Goal: Communication & Community: Answer question/provide support

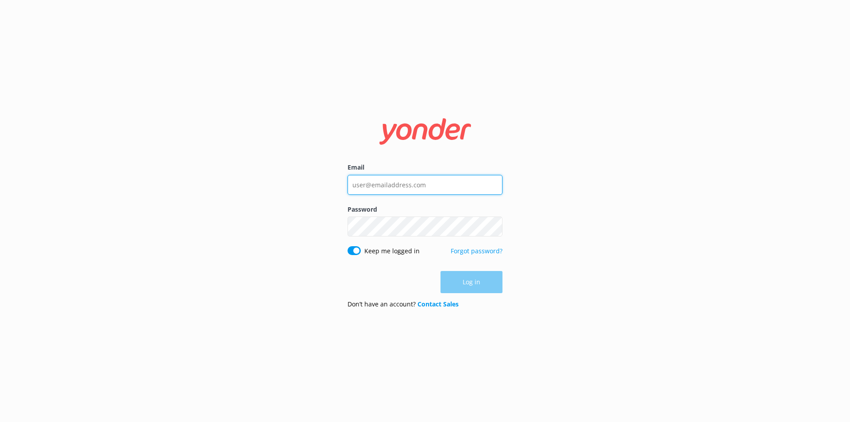
type input "[EMAIL_ADDRESS][DOMAIN_NAME]"
click at [483, 274] on div "Log in" at bounding box center [424, 282] width 155 height 22
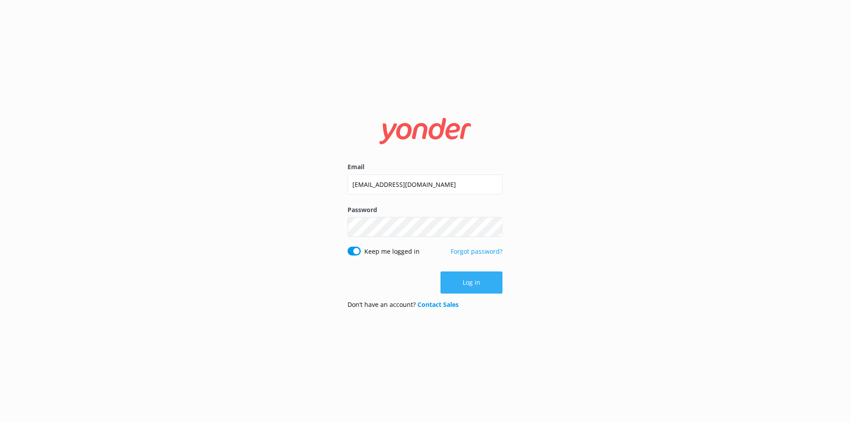
click at [482, 276] on button "Log in" at bounding box center [471, 282] width 62 height 22
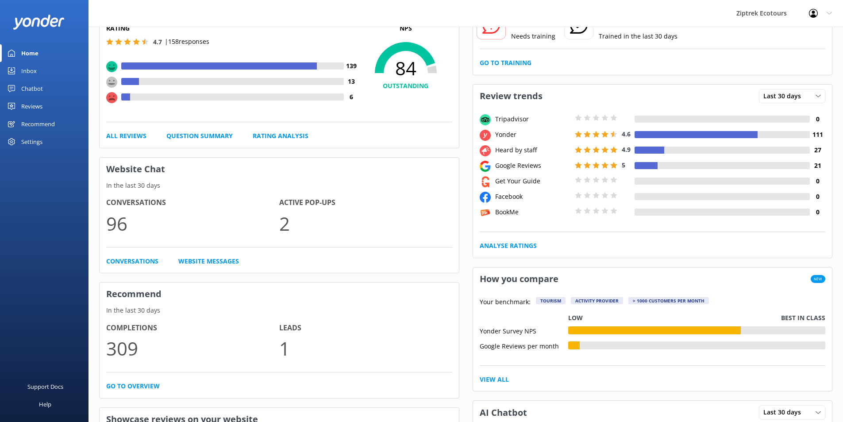
scroll to position [89, 0]
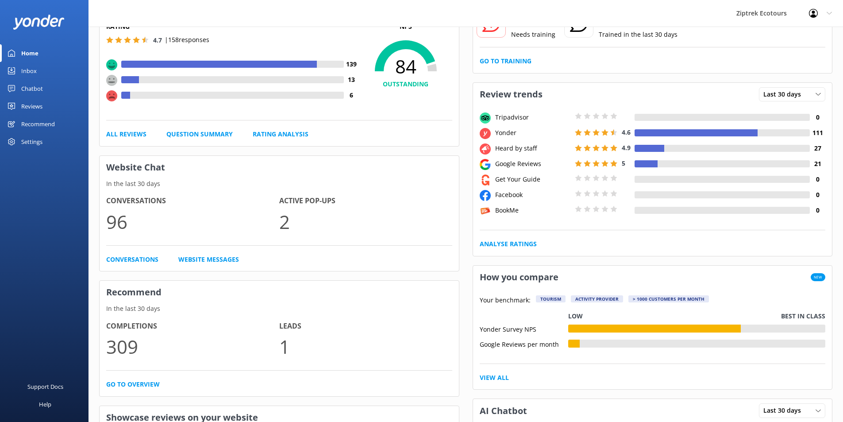
click at [45, 72] on link "Inbox" at bounding box center [44, 71] width 89 height 18
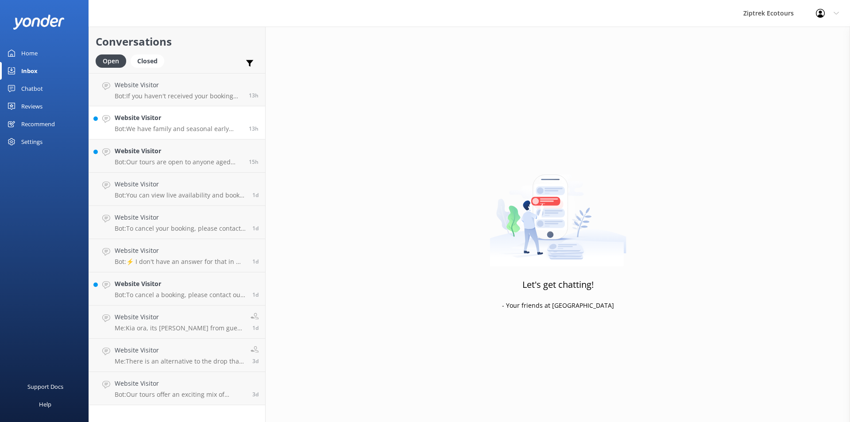
click at [134, 117] on h4 "Website Visitor" at bounding box center [178, 118] width 127 height 10
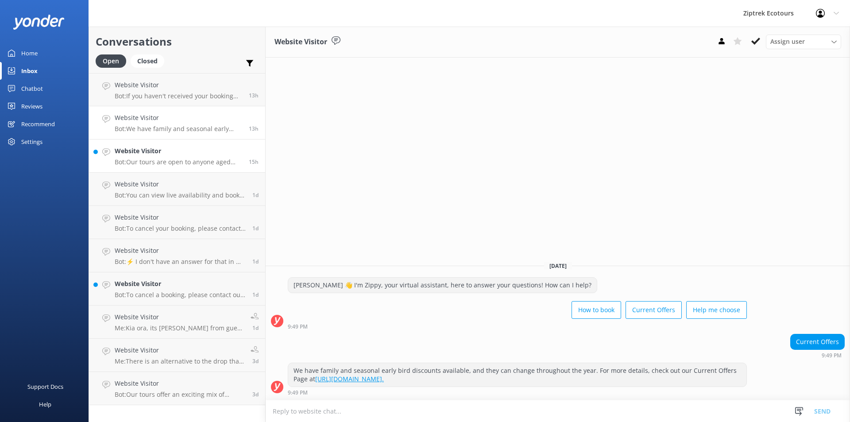
click at [203, 154] on h4 "Website Visitor" at bounding box center [178, 151] width 127 height 10
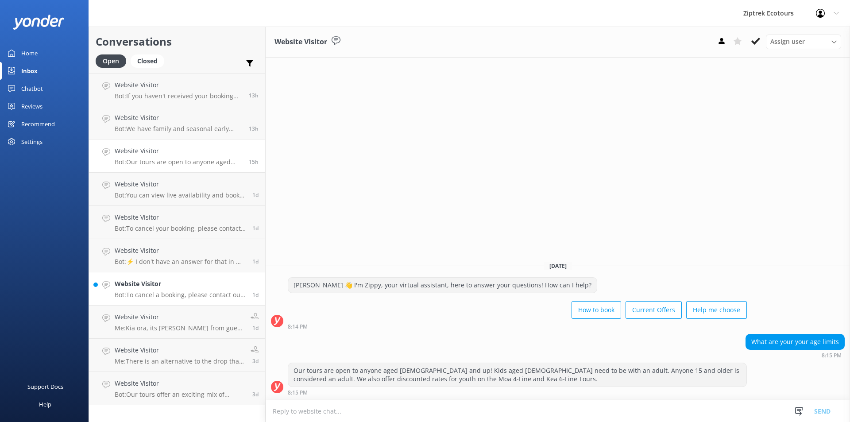
click at [143, 304] on link "Website Visitor Bot: To cancel a booking, please contact our friendly Guest Ser…" at bounding box center [177, 288] width 176 height 33
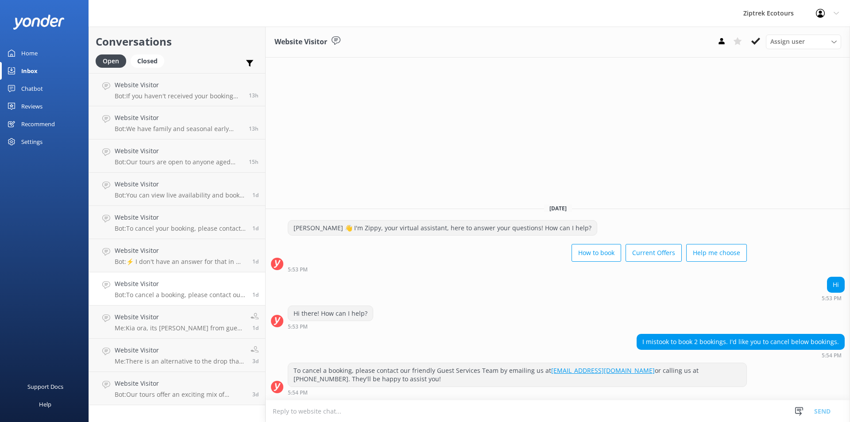
click at [46, 53] on link "Home" at bounding box center [44, 53] width 89 height 18
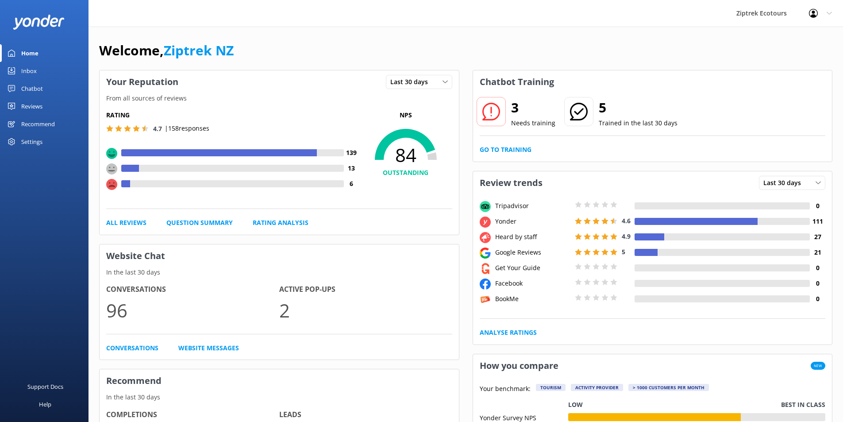
click at [63, 103] on link "Reviews" at bounding box center [44, 106] width 89 height 18
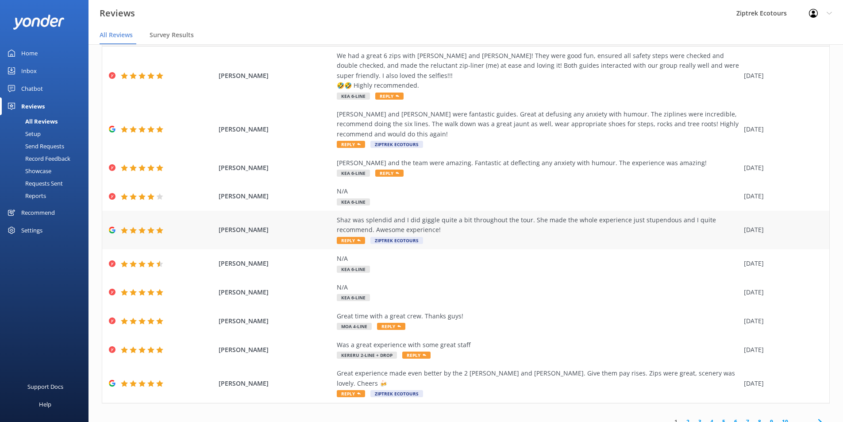
scroll to position [18, 0]
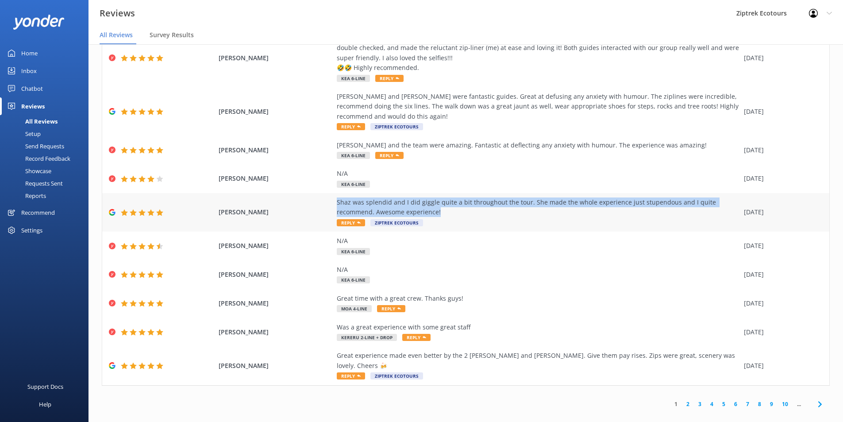
drag, startPoint x: 334, startPoint y: 204, endPoint x: 728, endPoint y: 211, distance: 393.9
click at [728, 211] on div "Shaz was splendid and I did giggle quite a bit throughout the tour. She made th…" at bounding box center [538, 207] width 403 height 20
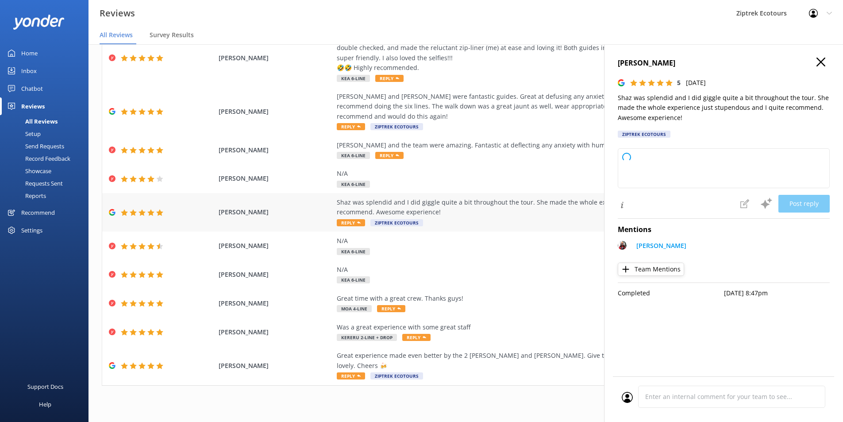
click at [601, 222] on div "Shaz was splendid and I did giggle quite a bit throughout the tour. She made th…" at bounding box center [538, 212] width 403 height 30
type textarea "Kia ora, Thank you so much for your wonderful feedback! We're delighted to hear…"
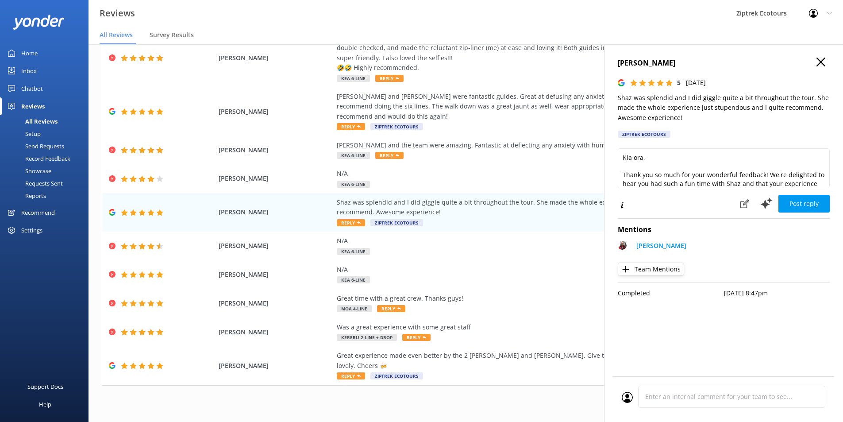
click at [822, 58] on icon at bounding box center [821, 62] width 9 height 9
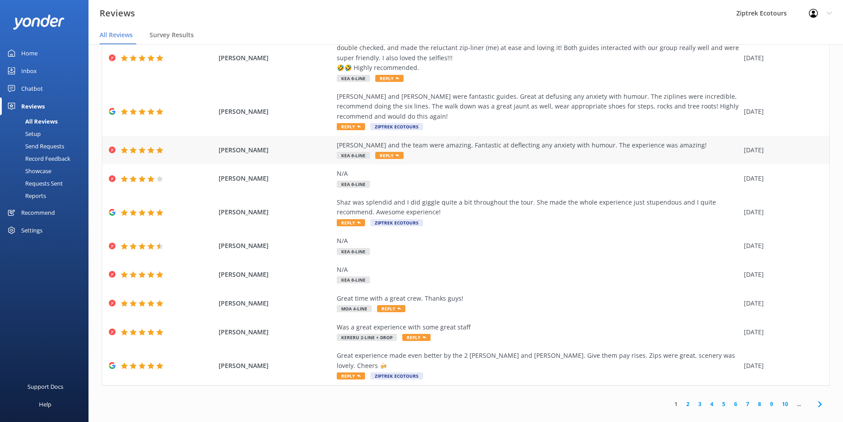
click at [451, 154] on div "[PERSON_NAME] and the team were amazing. Fantastic at deflecting any anxiety wi…" at bounding box center [538, 150] width 403 height 20
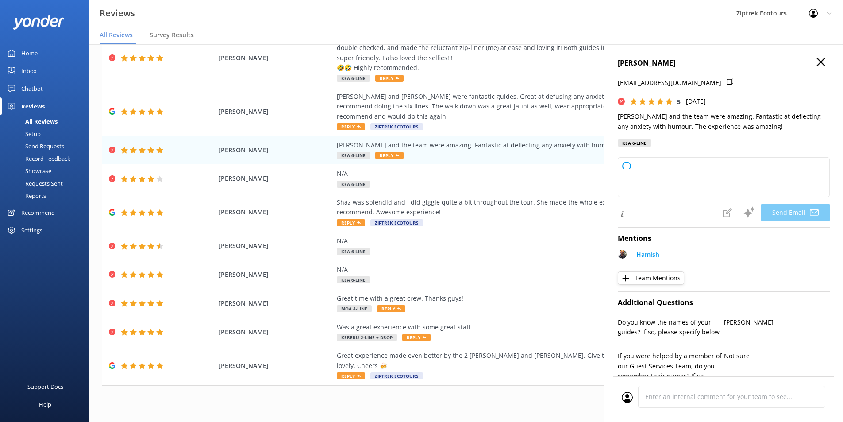
type textarea "Kia ora [PERSON_NAME], Thank you so much for your awesome review! We're so glad…"
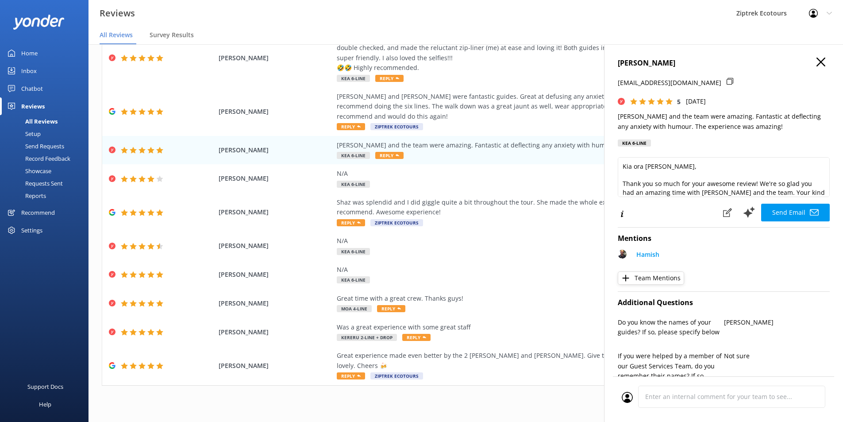
click at [806, 61] on h4 "[PERSON_NAME]" at bounding box center [724, 64] width 212 height 12
click at [808, 56] on div "[PERSON_NAME] [EMAIL_ADDRESS][DOMAIN_NAME] 5 [DATE] Hamish and the team were am…" at bounding box center [723, 255] width 239 height 422
click at [817, 62] on icon at bounding box center [821, 62] width 9 height 9
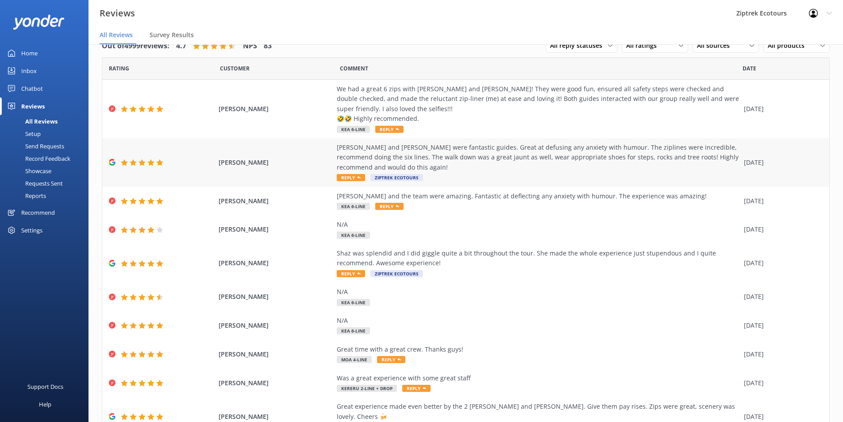
scroll to position [0, 0]
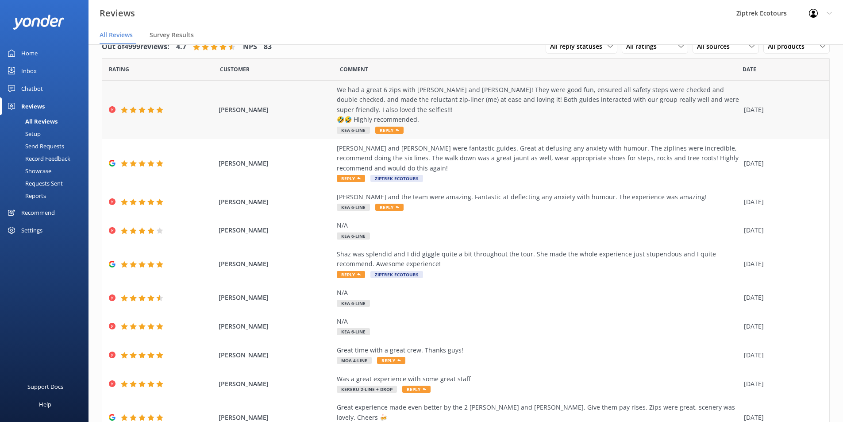
click at [387, 108] on div "We had a great 6 zips with [PERSON_NAME] and [PERSON_NAME]! They were good fun,…" at bounding box center [538, 105] width 403 height 40
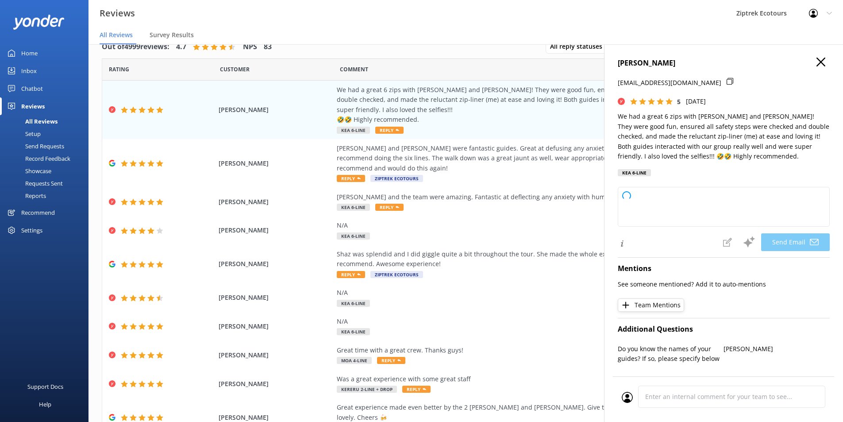
type textarea "[PERSON_NAME], Thank you so much for your awesome review! We're so glad to hear…"
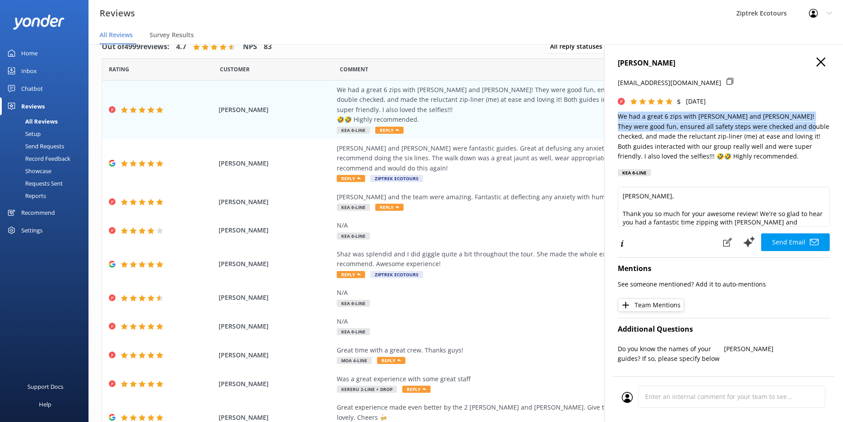
drag, startPoint x: 617, startPoint y: 114, endPoint x: 792, endPoint y: 127, distance: 175.4
click at [792, 127] on div "[PERSON_NAME] [EMAIL_ADDRESS][DOMAIN_NAME] 5 [DATE] We had a great 6 zips with …" at bounding box center [723, 255] width 239 height 422
click at [794, 128] on p "We had a great 6 zips with [PERSON_NAME] and [PERSON_NAME]! They were good fun,…" at bounding box center [724, 137] width 212 height 50
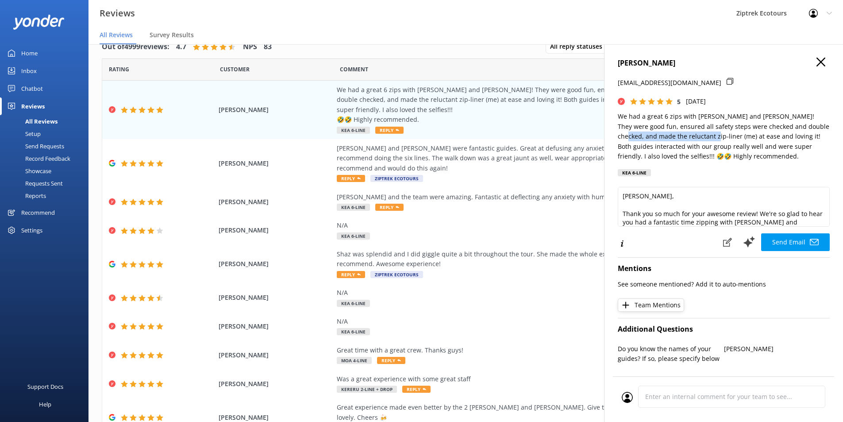
drag, startPoint x: 617, startPoint y: 134, endPoint x: 701, endPoint y: 132, distance: 84.1
click at [700, 132] on div "[PERSON_NAME] [EMAIL_ADDRESS][DOMAIN_NAME] 5 [DATE] We had a great 6 zips with …" at bounding box center [723, 255] width 239 height 422
click at [701, 132] on p "We had a great 6 zips with [PERSON_NAME] and [PERSON_NAME]! They were good fun,…" at bounding box center [724, 137] width 212 height 50
drag, startPoint x: 736, startPoint y: 131, endPoint x: 809, endPoint y: 132, distance: 72.6
click at [805, 132] on p "We had a great 6 zips with [PERSON_NAME] and [PERSON_NAME]! They were good fun,…" at bounding box center [724, 137] width 212 height 50
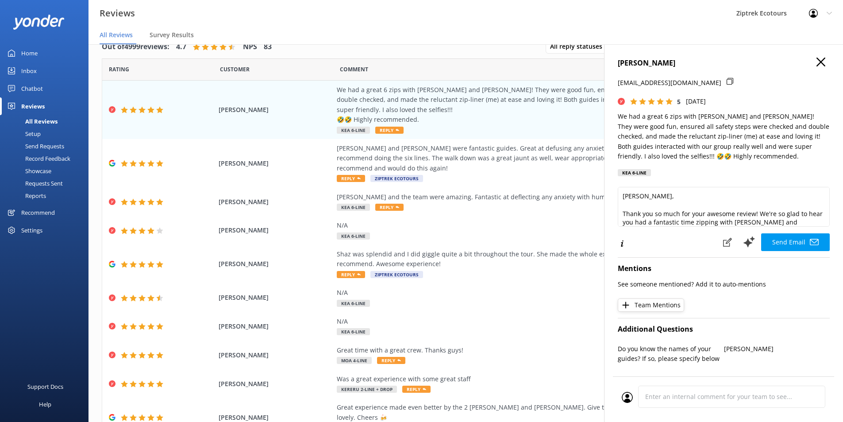
click at [815, 133] on p "We had a great 6 zips with [PERSON_NAME] and [PERSON_NAME]! They were good fun,…" at bounding box center [724, 137] width 212 height 50
drag, startPoint x: 620, startPoint y: 145, endPoint x: 728, endPoint y: 145, distance: 108.0
click at [727, 145] on div "[PERSON_NAME] [EMAIL_ADDRESS][DOMAIN_NAME] 5 [DATE] We had a great 6 zips with …" at bounding box center [723, 255] width 239 height 422
click at [728, 144] on p "We had a great 6 zips with [PERSON_NAME] and [PERSON_NAME]! They were good fun,…" at bounding box center [724, 137] width 212 height 50
drag, startPoint x: 666, startPoint y: 147, endPoint x: 745, endPoint y: 144, distance: 79.3
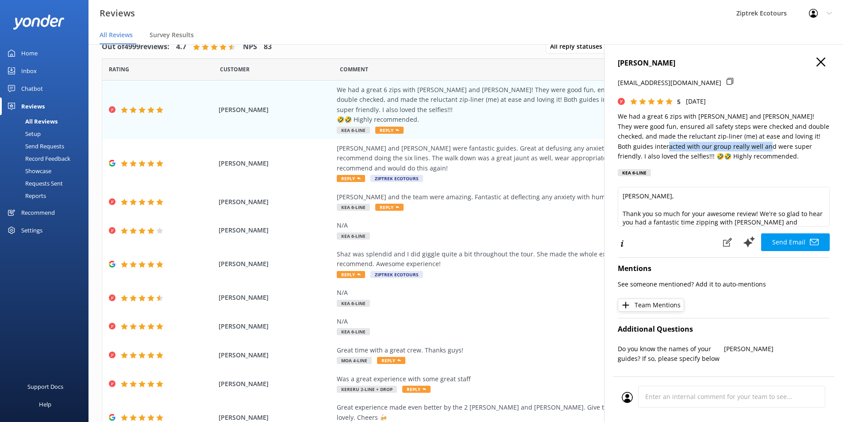
click at [745, 144] on p "We had a great 6 zips with [PERSON_NAME] and [PERSON_NAME]! They were good fun,…" at bounding box center [724, 137] width 212 height 50
click at [747, 143] on p "We had a great 6 zips with [PERSON_NAME] and [PERSON_NAME]! They were good fun,…" at bounding box center [724, 137] width 212 height 50
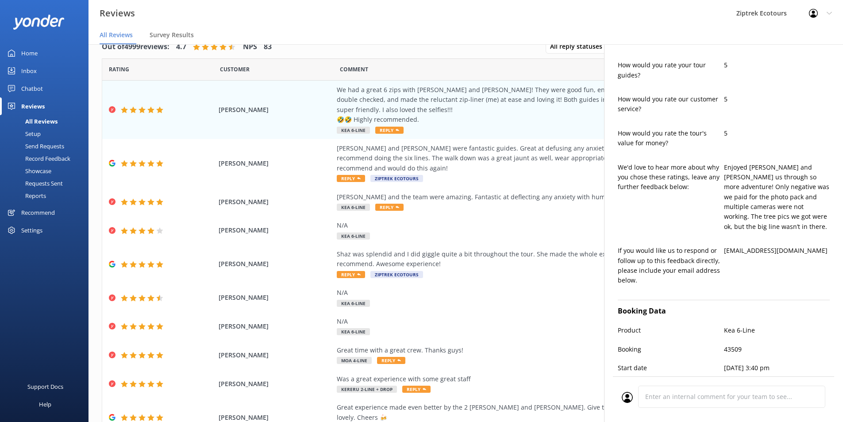
scroll to position [425, 0]
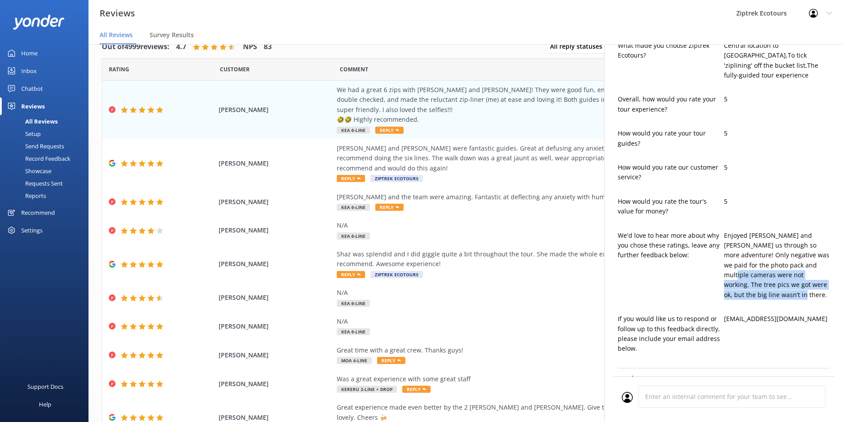
drag, startPoint x: 798, startPoint y: 250, endPoint x: 811, endPoint y: 288, distance: 39.3
click at [811, 288] on p "Enjoyed [PERSON_NAME] and [PERSON_NAME] us through so more adventure! Only nega…" at bounding box center [777, 265] width 106 height 69
click at [813, 287] on p "Enjoyed [PERSON_NAME] and [PERSON_NAME] us through so more adventure! Only nega…" at bounding box center [777, 265] width 106 height 69
drag, startPoint x: 778, startPoint y: 270, endPoint x: 820, endPoint y: 284, distance: 44.2
click at [820, 284] on p "Enjoyed [PERSON_NAME] and [PERSON_NAME] us through so more adventure! Only nega…" at bounding box center [777, 265] width 106 height 69
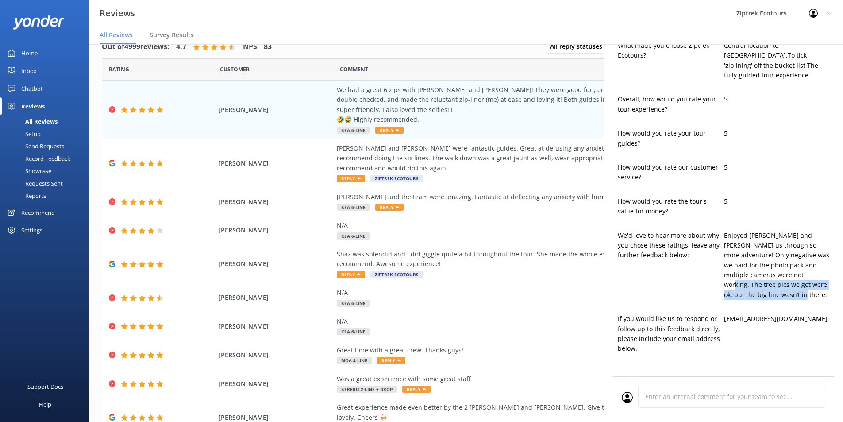
click at [821, 282] on p "Enjoyed [PERSON_NAME] and [PERSON_NAME] us through so more adventure! Only nega…" at bounding box center [777, 265] width 106 height 69
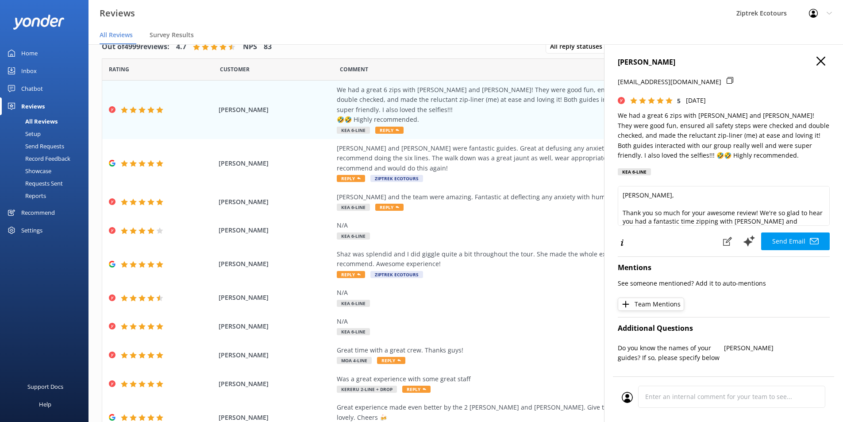
scroll to position [0, 0]
click at [817, 59] on icon at bounding box center [821, 62] width 9 height 9
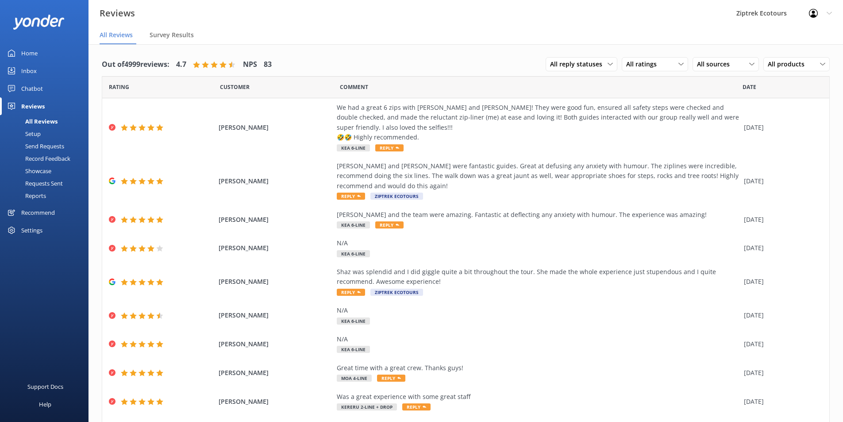
click at [249, 36] on nav "All Reviews Survey Results" at bounding box center [466, 36] width 755 height 18
